Goal: Task Accomplishment & Management: Complete application form

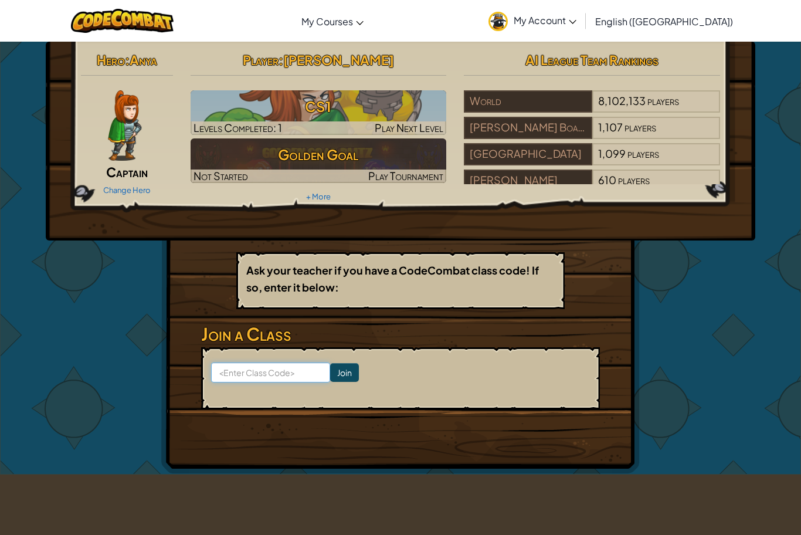
click at [264, 371] on input at bounding box center [270, 372] width 119 height 20
type input "SameShakeEnemy"
click at [348, 375] on input "Join" at bounding box center [344, 372] width 29 height 19
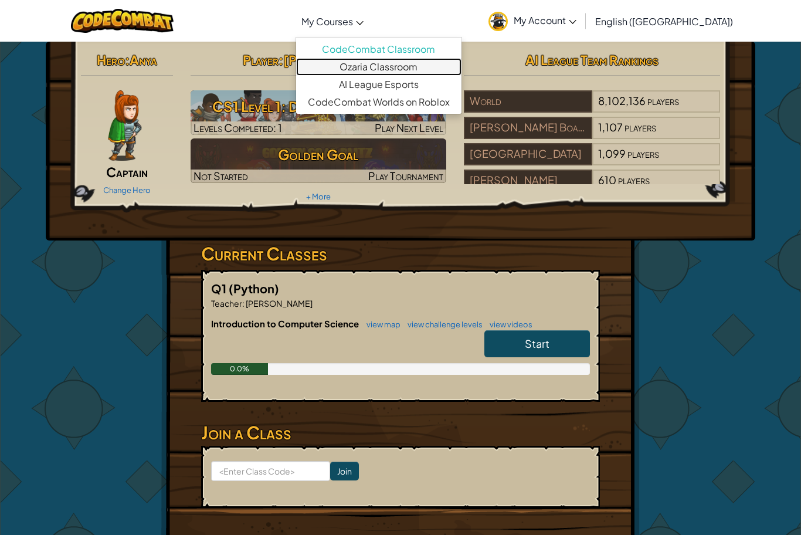
click at [401, 61] on link "Ozaria Classroom" at bounding box center [378, 67] width 165 height 18
